Goal: Task Accomplishment & Management: Complete application form

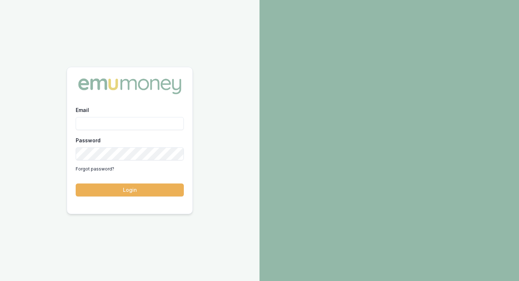
click at [112, 119] on input "Email" at bounding box center [130, 123] width 108 height 13
type input "[EMAIL_ADDRESS][DOMAIN_NAME]"
click at [133, 195] on button "Login" at bounding box center [130, 189] width 108 height 13
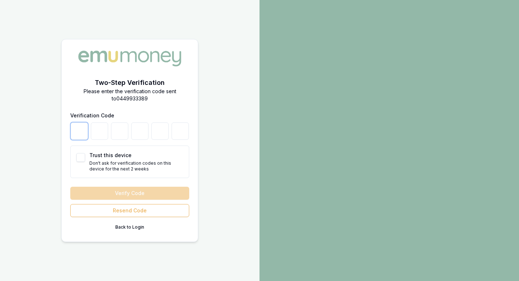
click at [81, 131] on input "number" at bounding box center [79, 130] width 17 height 17
type input "1"
type input "3"
type input "4"
type input "6"
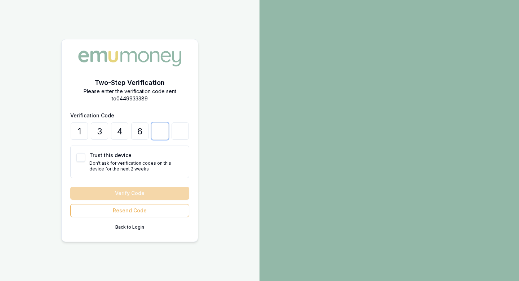
type input "6"
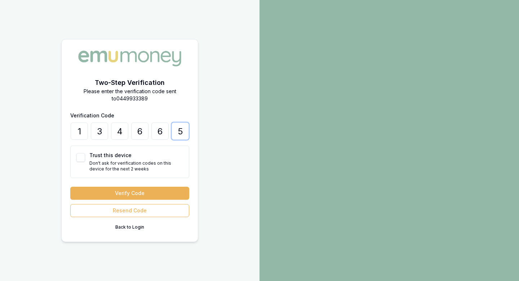
type input "5"
click at [78, 155] on button "Trust this device" at bounding box center [80, 157] width 9 height 9
checkbox input "true"
click at [119, 198] on button "Verify Code" at bounding box center [129, 192] width 119 height 13
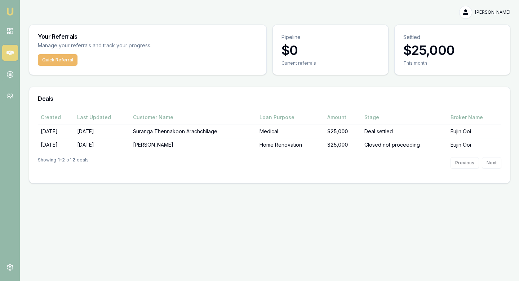
click at [63, 63] on button "Quick Referral" at bounding box center [58, 60] width 40 height 12
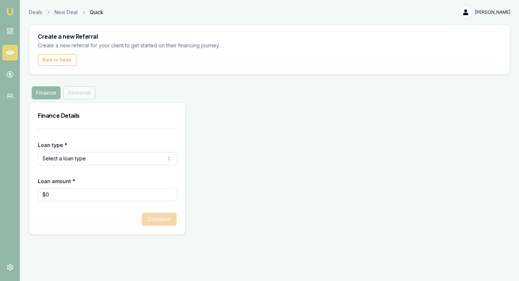
click at [98, 155] on html "Emu Money Deals New Deal Quick Akhil Yoshith Toggle Menu Create a new Referral …" at bounding box center [259, 140] width 519 height 281
select select "CONSUMER_ASSET"
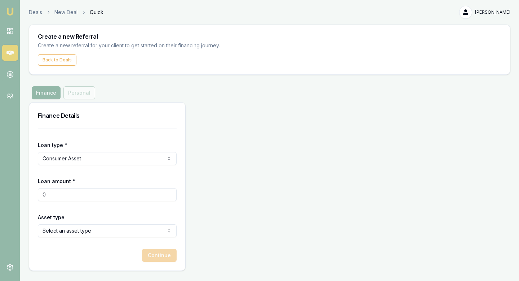
drag, startPoint x: 66, startPoint y: 191, endPoint x: 0, endPoint y: 191, distance: 65.6
click at [0, 191] on div "Emu Money Deals New Deal Quick Akhil Yoshith Toggle Menu Create a new Referral …" at bounding box center [259, 140] width 519 height 281
type input "$50,000"
click at [189, 209] on div "Finance Details Loan type * Consumer Asset Consumer Loan Consumer Asset Commerc…" at bounding box center [270, 186] width 482 height 168
click at [134, 230] on html "Emu Money Deals New Deal Quick Akhil Yoshith Toggle Menu Create a new Referral …" at bounding box center [259, 140] width 519 height 281
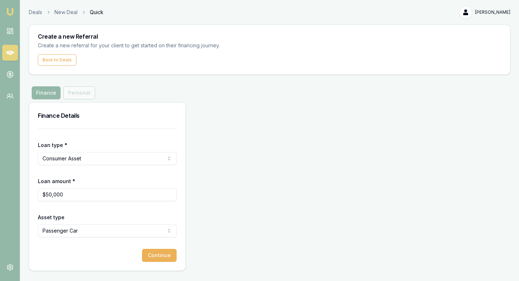
click at [96, 256] on div "Continue" at bounding box center [107, 254] width 139 height 13
click at [164, 255] on button "Continue" at bounding box center [159, 254] width 35 height 13
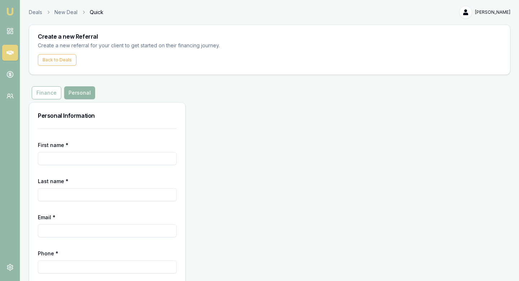
click at [94, 156] on input "First name *" at bounding box center [107, 158] width 139 height 13
click at [85, 161] on input "Umeeddullah Shafahi" at bounding box center [107, 158] width 139 height 13
type input "Umeeddullah"
click at [76, 189] on input "Last name *" at bounding box center [107, 194] width 139 height 13
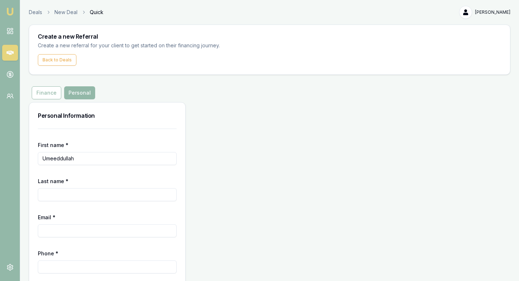
paste input "Shafahi"
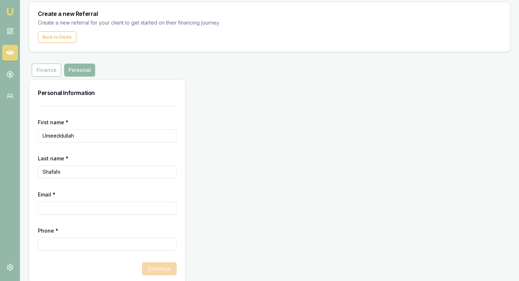
scroll to position [23, 0]
type input "Shafahi"
click at [84, 206] on input "Email *" at bounding box center [107, 207] width 139 height 13
paste input "uns.tiling@yahoo.com"
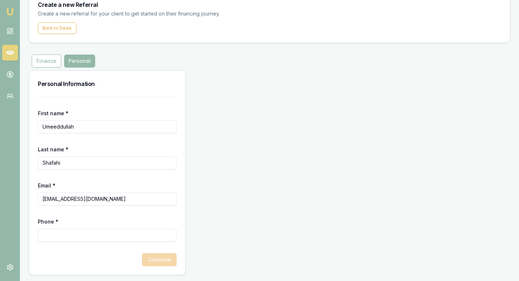
type input "uns.tiling@yahoo.com"
click at [100, 233] on input "Phone *" at bounding box center [107, 234] width 139 height 13
type input "0432 272 671"
click at [109, 258] on div "Continue" at bounding box center [107, 259] width 139 height 13
click at [164, 260] on button "Continue" at bounding box center [159, 259] width 35 height 13
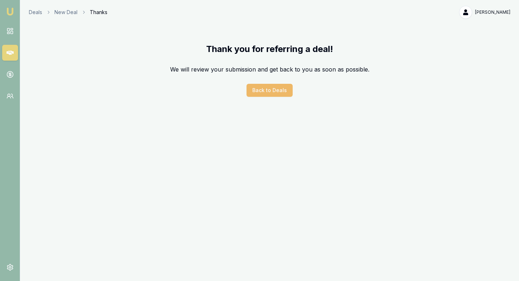
click at [270, 92] on button "Back to Deals" at bounding box center [270, 90] width 46 height 13
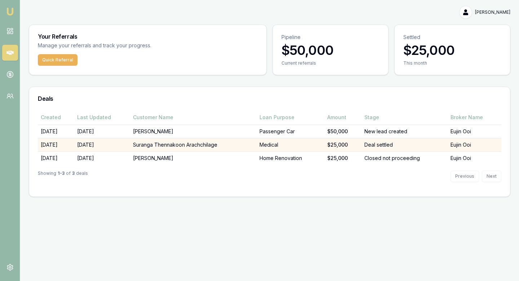
click at [160, 144] on td "Suranga Thennakoon Arachchilage" at bounding box center [193, 144] width 127 height 13
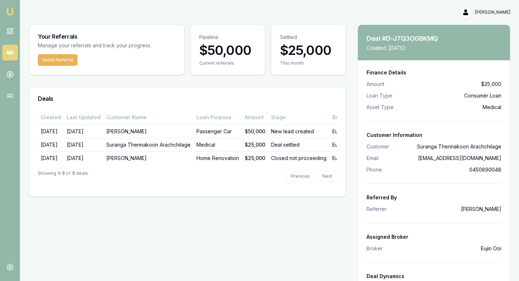
click at [8, 10] on img at bounding box center [10, 11] width 9 height 9
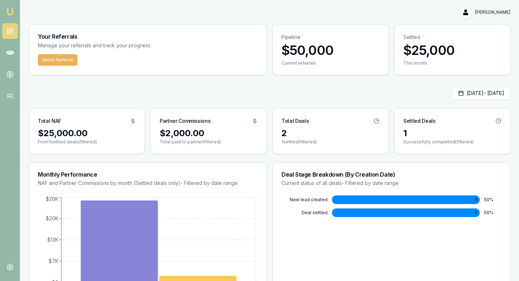
click at [184, 129] on div "$2,000.00" at bounding box center [209, 133] width 98 height 12
click at [6, 49] on icon at bounding box center [9, 52] width 7 height 7
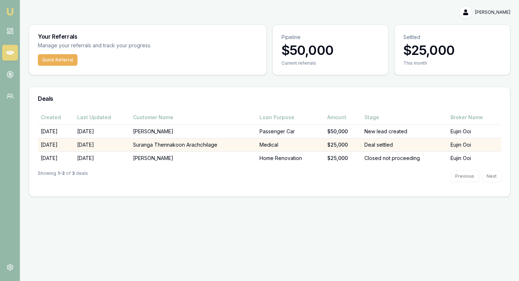
click at [199, 143] on td "Suranga Thennakoon Arachchilage" at bounding box center [193, 144] width 127 height 13
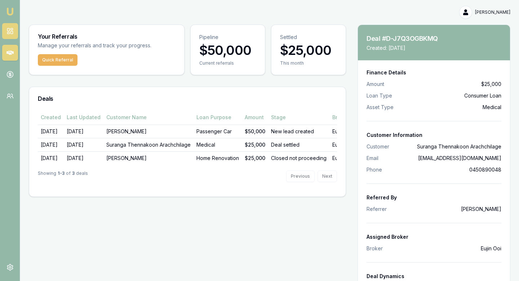
click at [5, 35] on link at bounding box center [10, 31] width 16 height 16
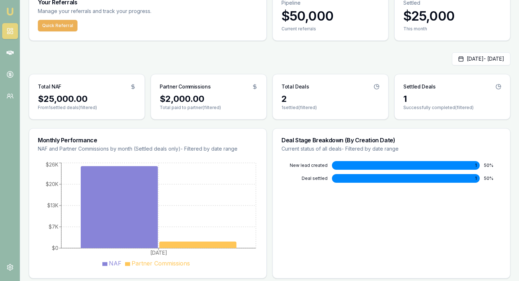
scroll to position [37, 0]
